Goal: Information Seeking & Learning: Learn about a topic

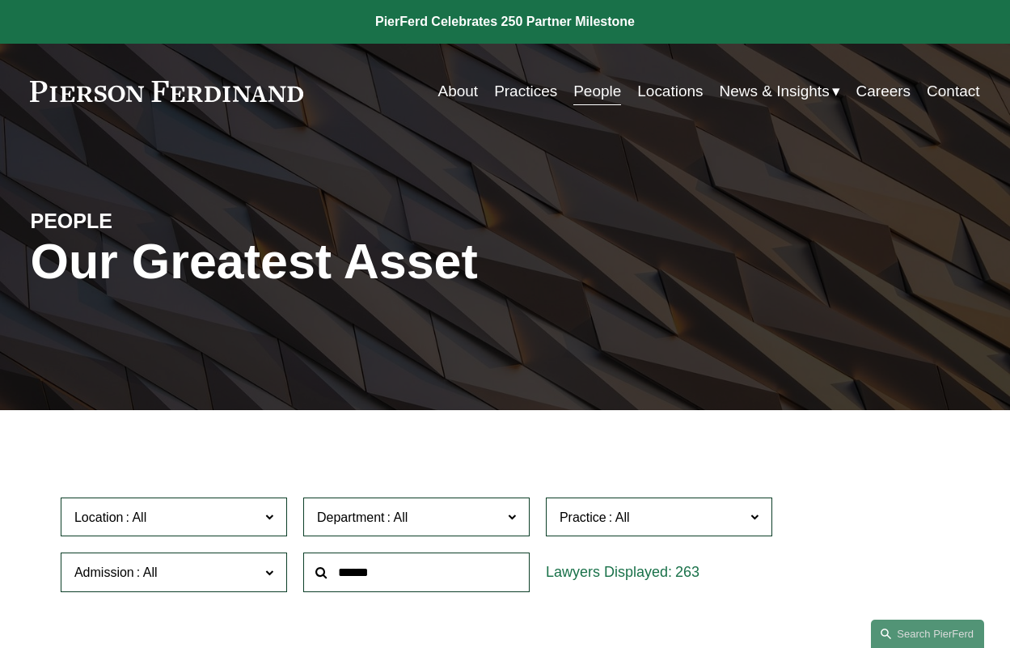
click at [387, 575] on input "text" at bounding box center [416, 572] width 226 height 40
type input "*****"
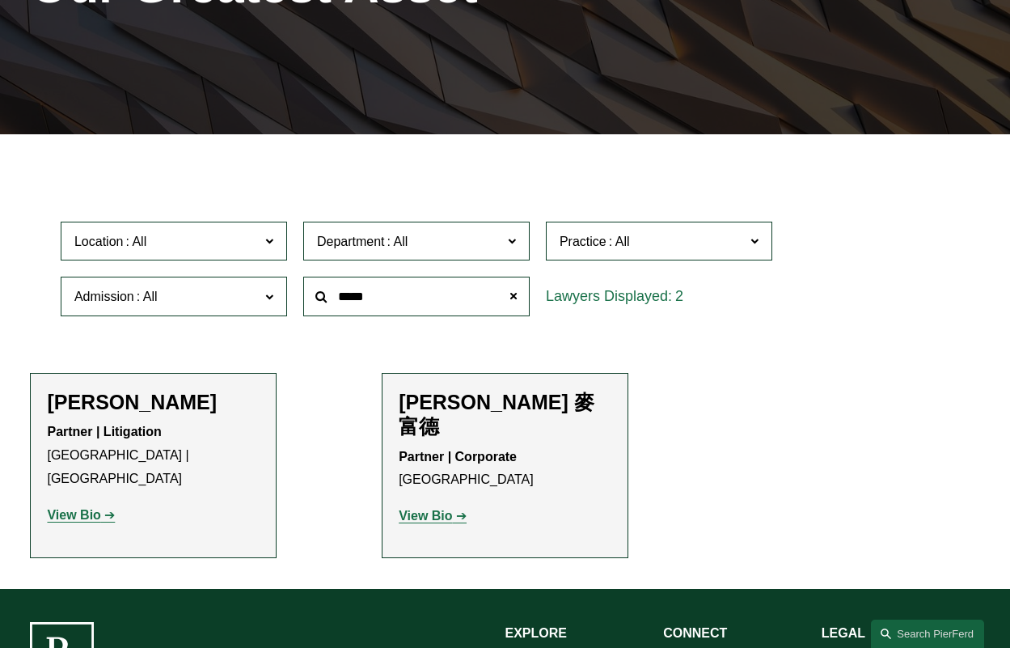
scroll to position [286, 0]
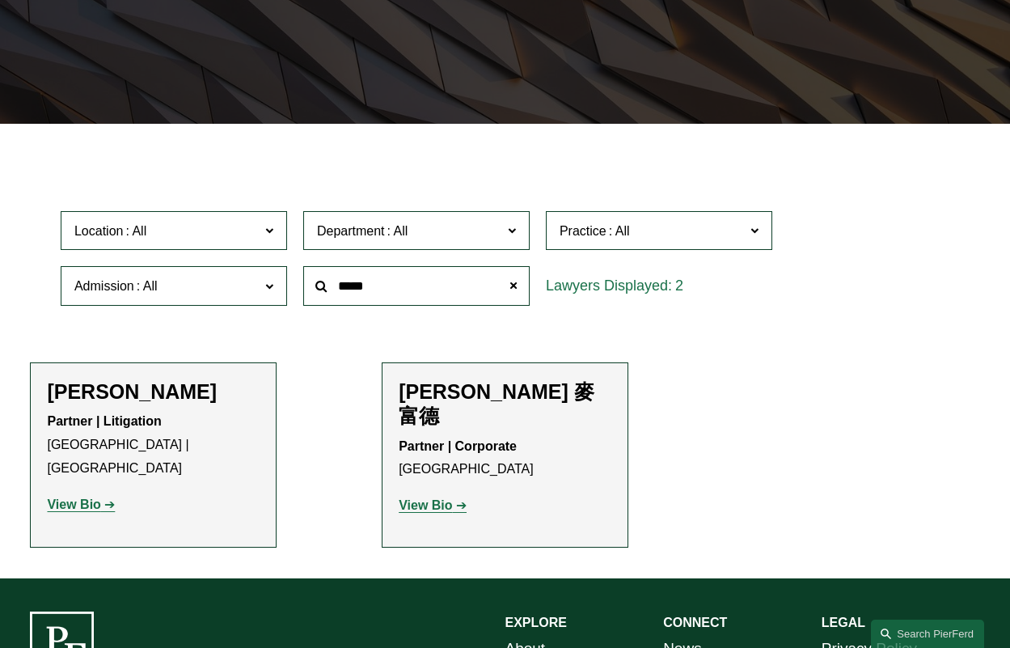
click at [423, 506] on strong "View Bio" at bounding box center [425, 505] width 53 height 14
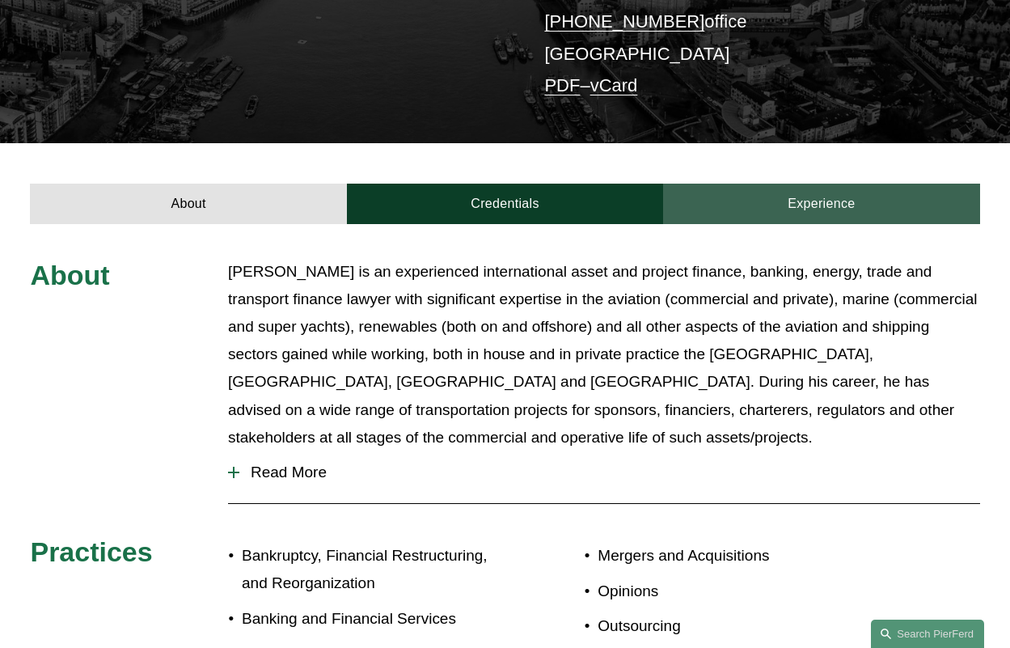
scroll to position [404, 0]
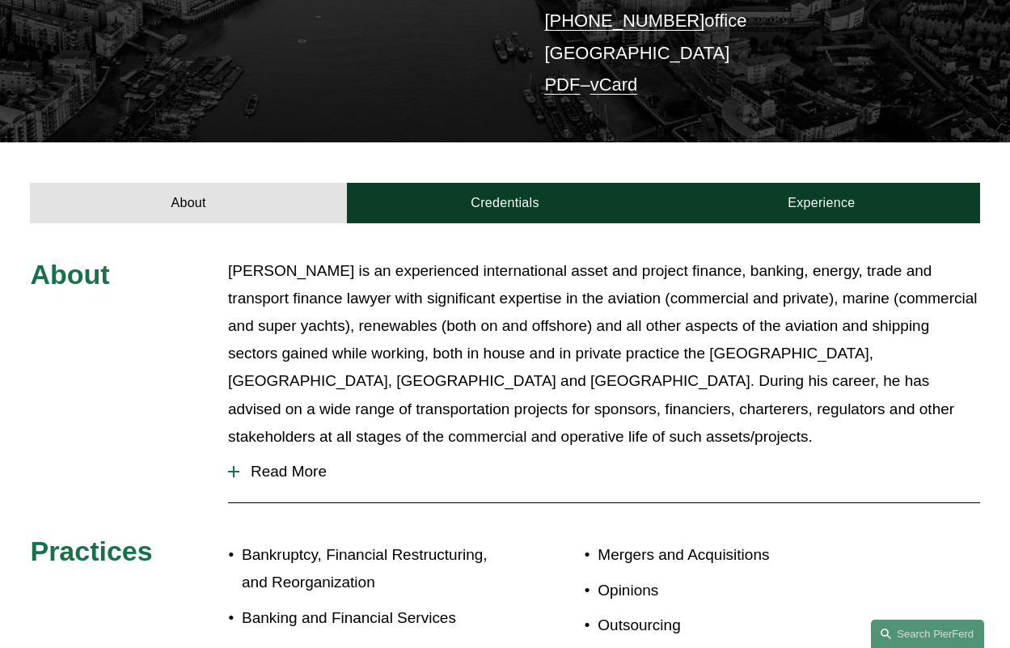
click at [290, 463] on span "Read More" at bounding box center [609, 472] width 740 height 18
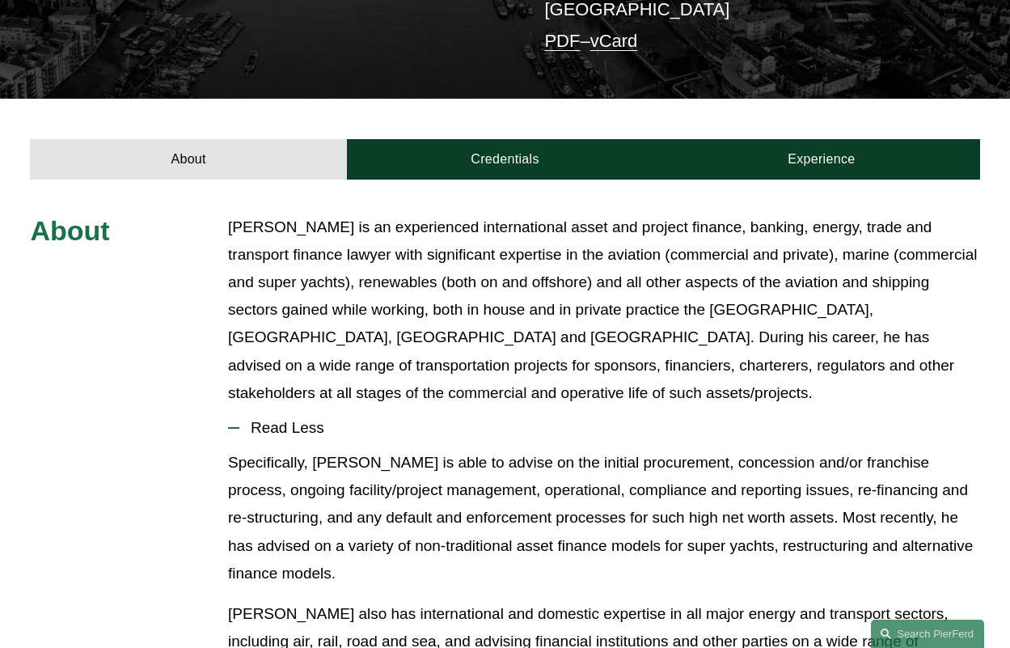
scroll to position [445, 0]
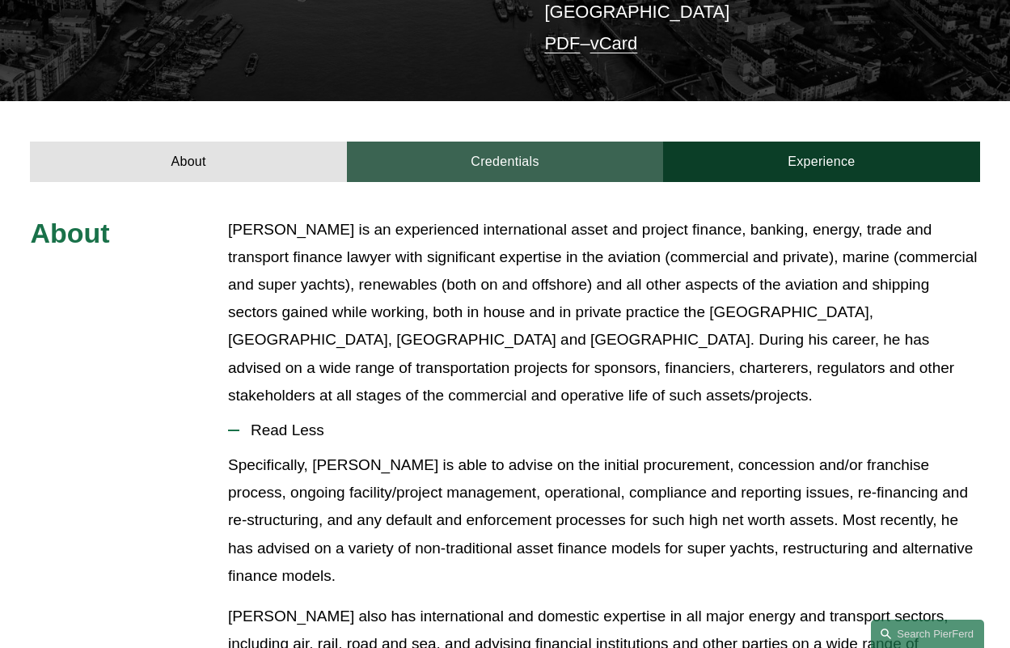
click at [511, 142] on link "Credentials" at bounding box center [505, 162] width 316 height 40
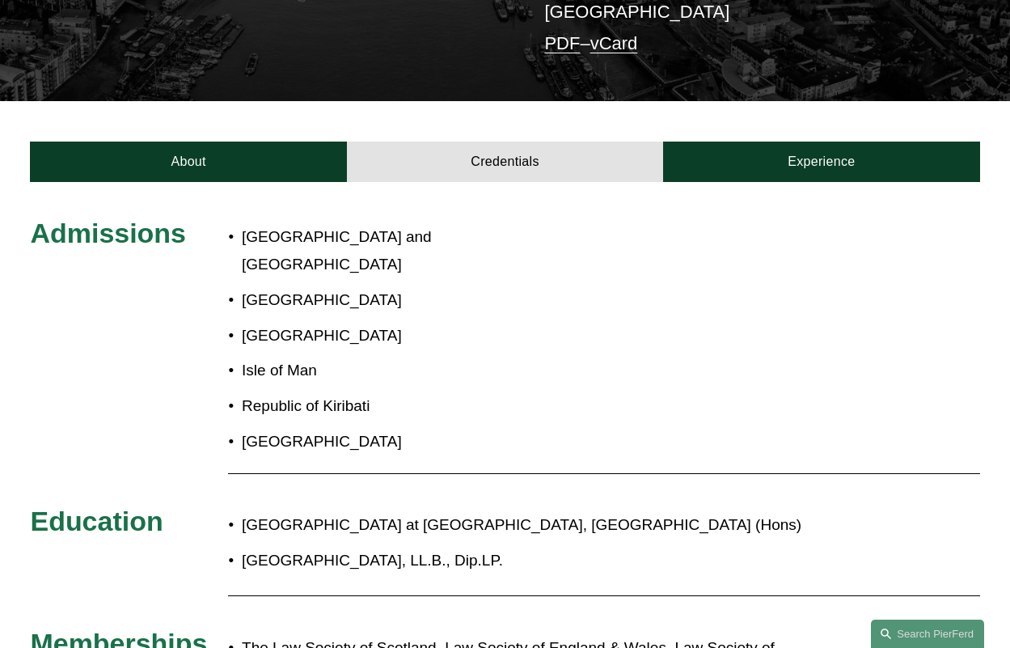
scroll to position [443, 0]
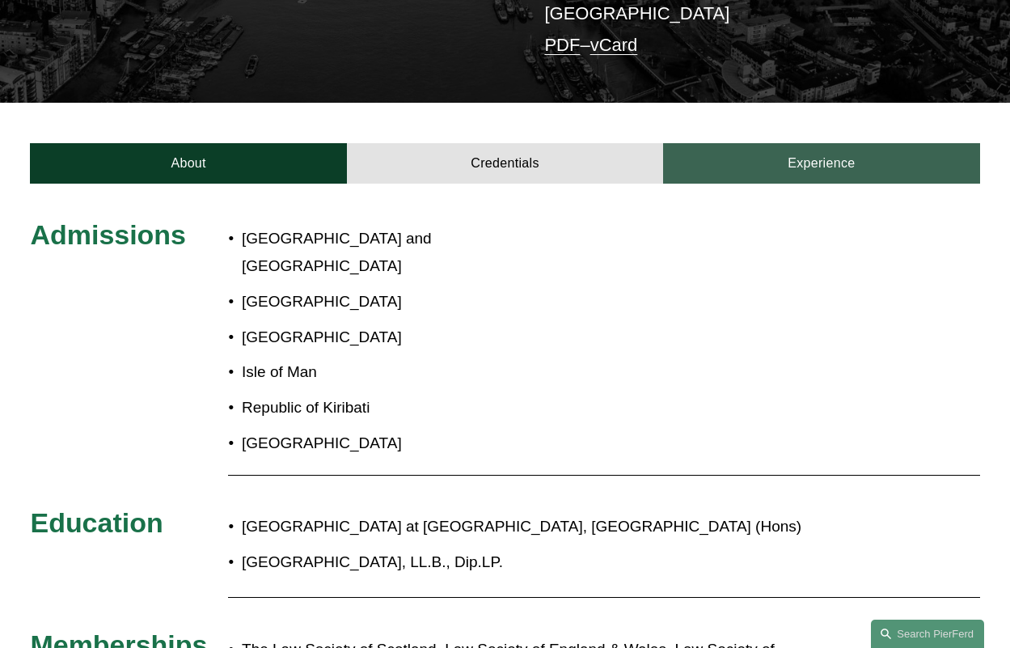
click at [838, 143] on link "Experience" at bounding box center [821, 163] width 316 height 40
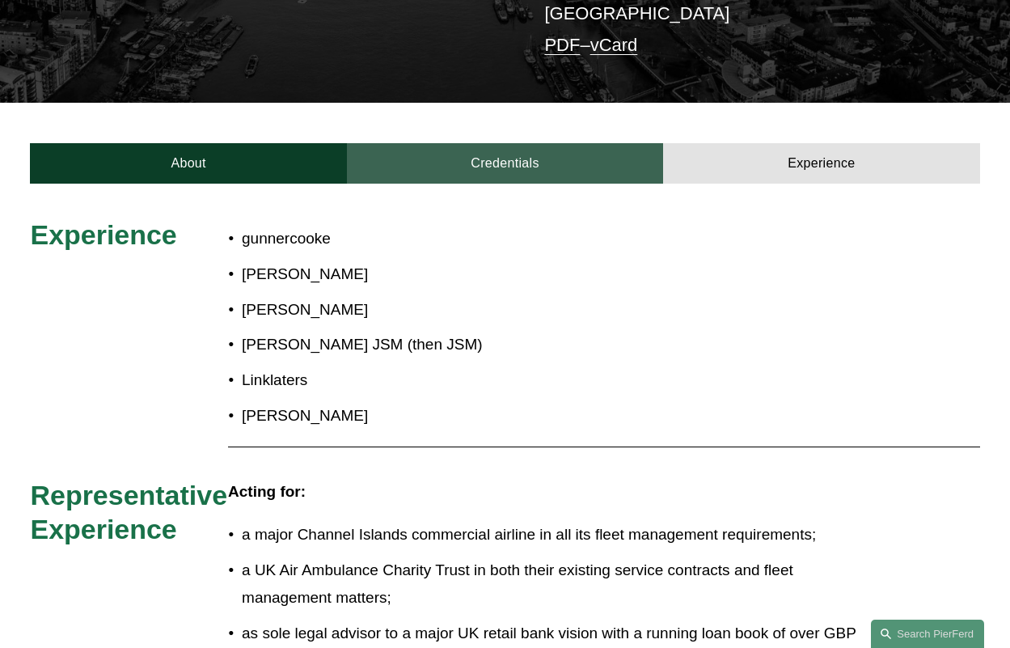
click at [506, 143] on link "Credentials" at bounding box center [505, 163] width 316 height 40
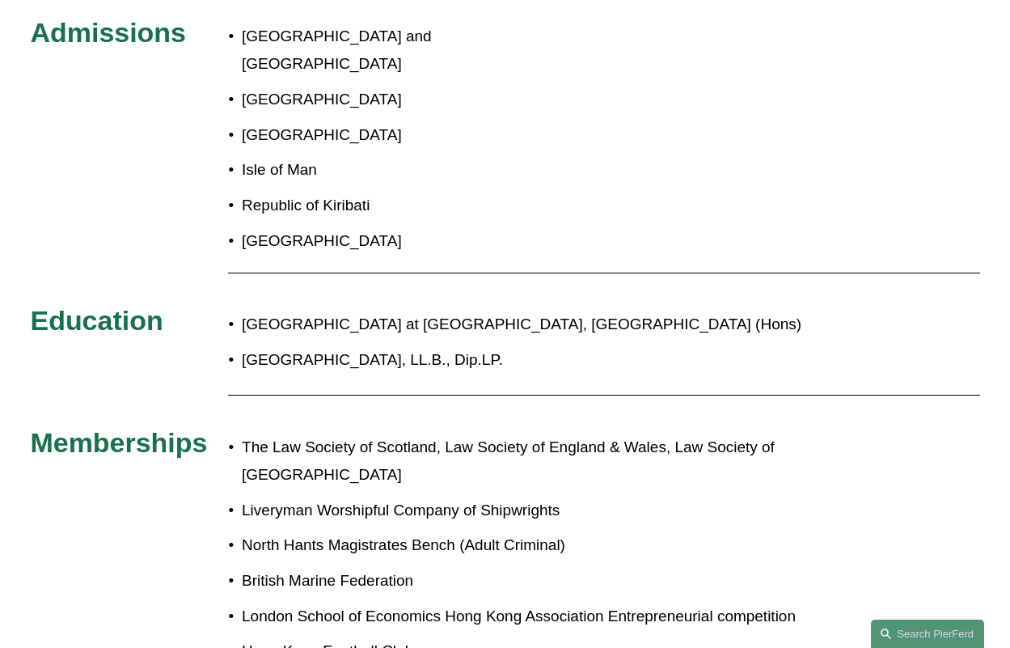
scroll to position [646, 0]
